Goal: Task Accomplishment & Management: Complete application form

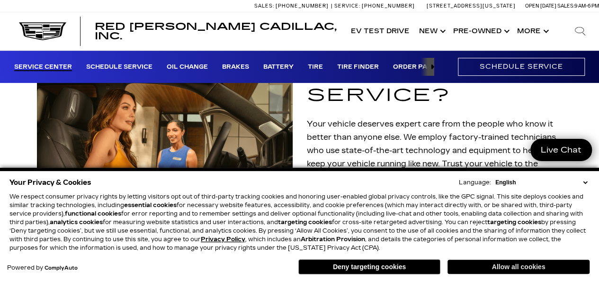
click at [503, 268] on button "Allow all cookies" at bounding box center [518, 266] width 142 height 14
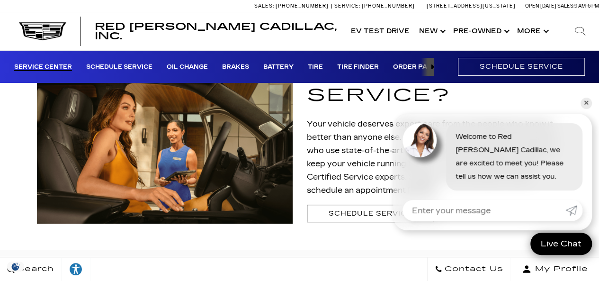
click at [586, 105] on link "✕" at bounding box center [586, 103] width 11 height 11
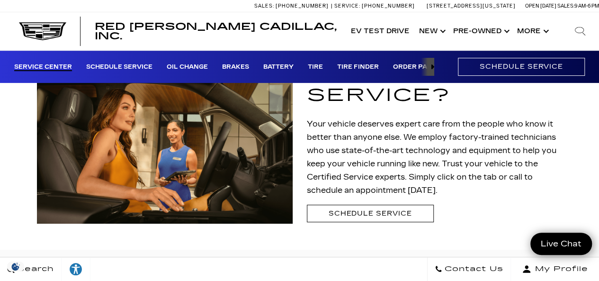
scroll to position [0, 5]
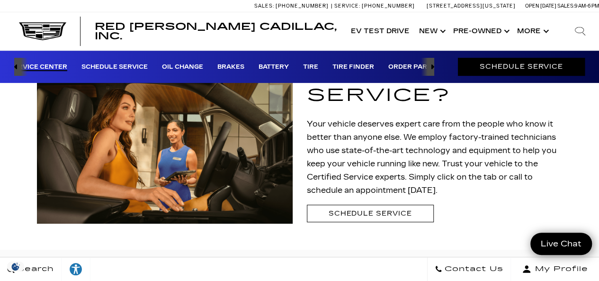
click at [516, 59] on link "Schedule Service" at bounding box center [521, 67] width 127 height 18
